Goal: Task Accomplishment & Management: Use online tool/utility

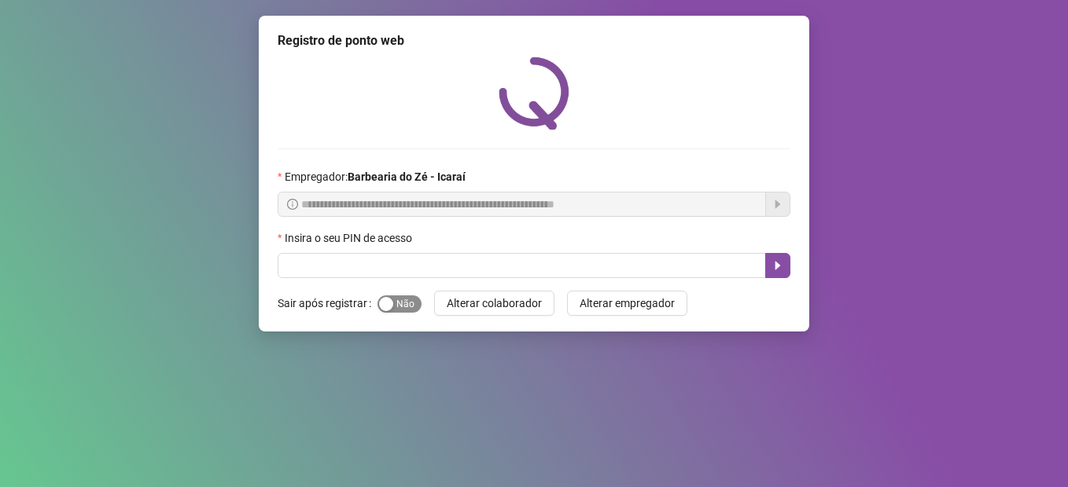
click at [403, 306] on span "Sim Não" at bounding box center [399, 304] width 44 height 17
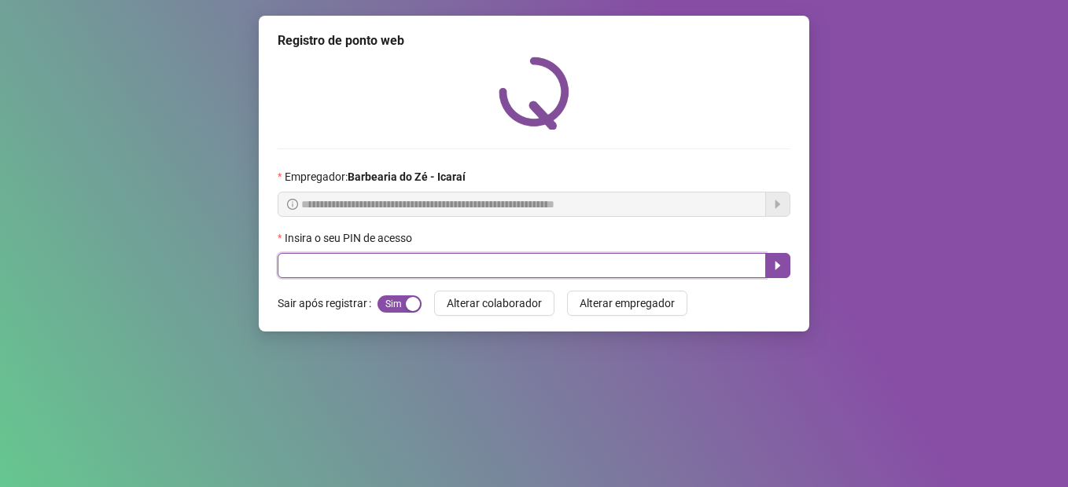
click at [416, 267] on input "text" at bounding box center [522, 265] width 488 height 25
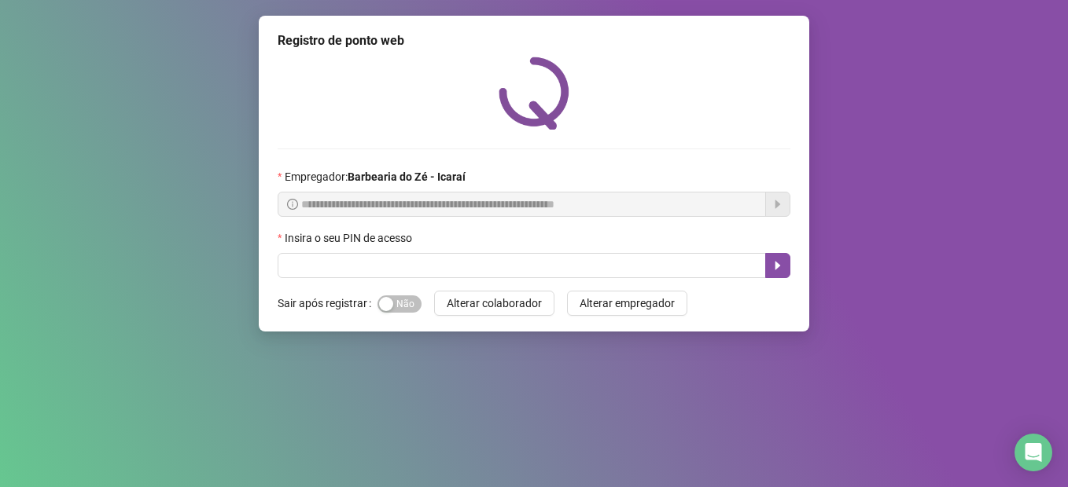
drag, startPoint x: 407, startPoint y: 300, endPoint x: 418, endPoint y: 286, distance: 17.5
click at [407, 300] on span "Sim Não" at bounding box center [399, 304] width 44 height 17
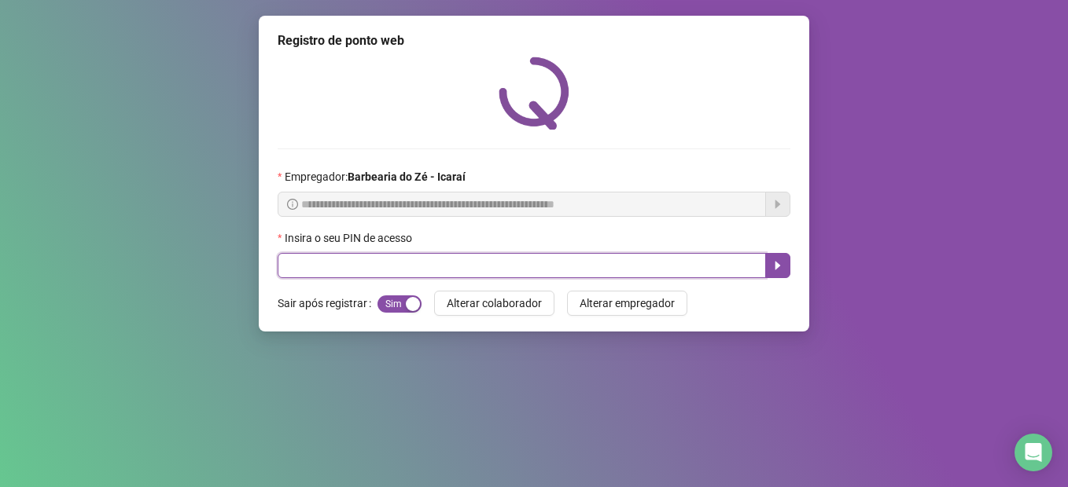
click at [396, 266] on input "text" at bounding box center [522, 265] width 488 height 25
type input "****"
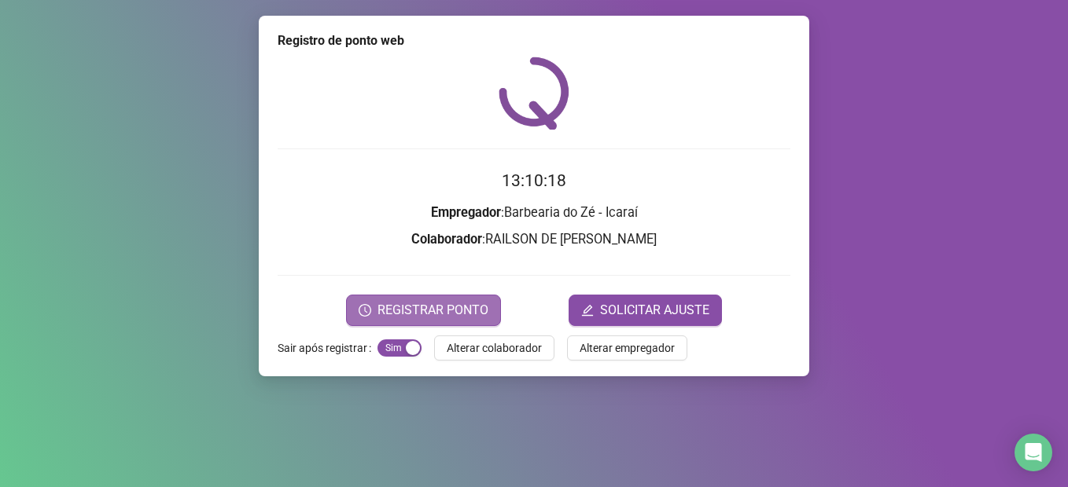
click at [412, 319] on span "REGISTRAR PONTO" at bounding box center [432, 310] width 111 height 19
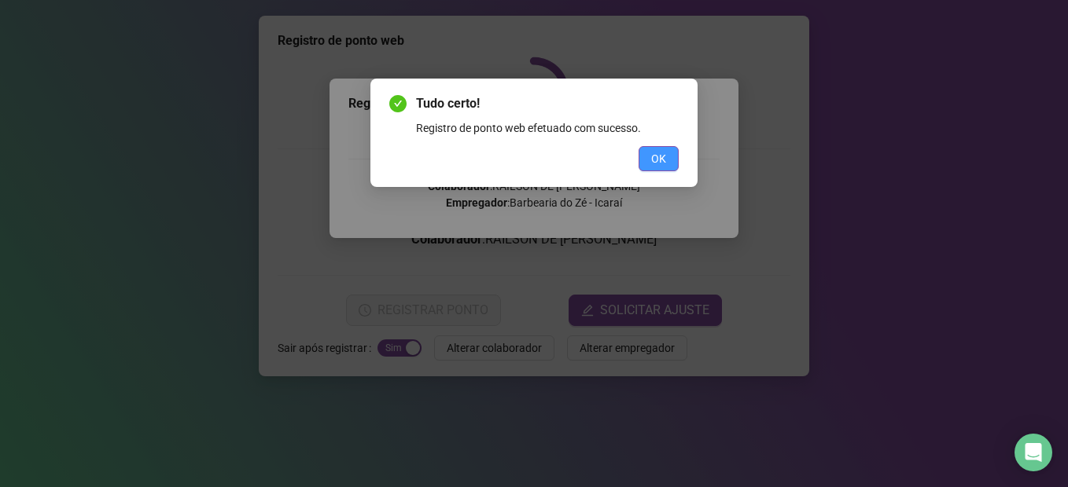
click at [657, 156] on span "OK" at bounding box center [658, 158] width 15 height 17
